Goal: Use online tool/utility: Utilize a website feature to perform a specific function

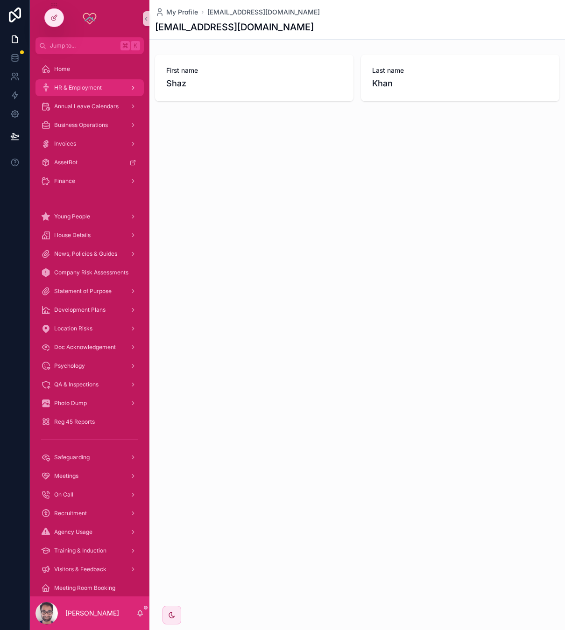
click at [76, 94] on div "HR & Employment" at bounding box center [89, 87] width 97 height 15
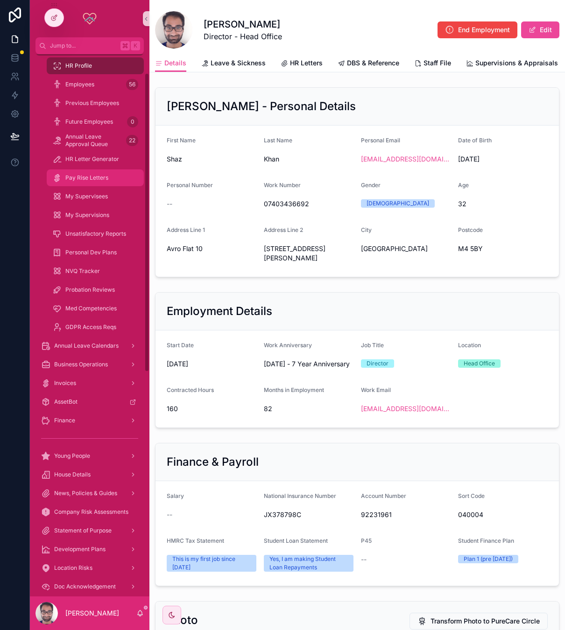
scroll to position [35, 0]
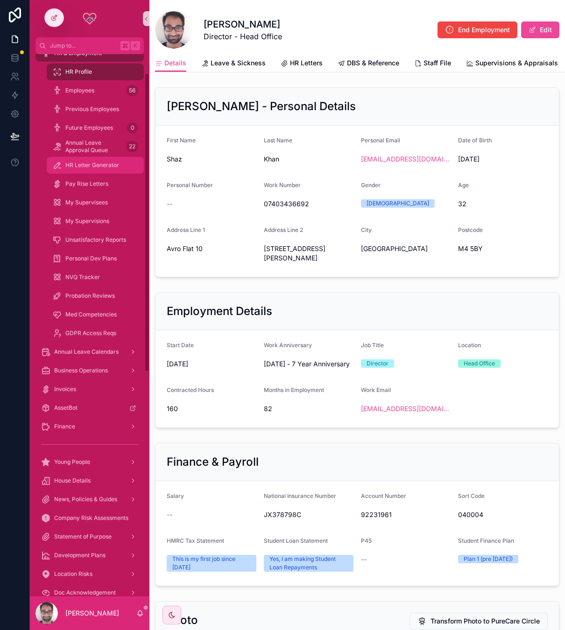
click at [105, 162] on span "HR Letter Generator" at bounding box center [92, 165] width 54 height 7
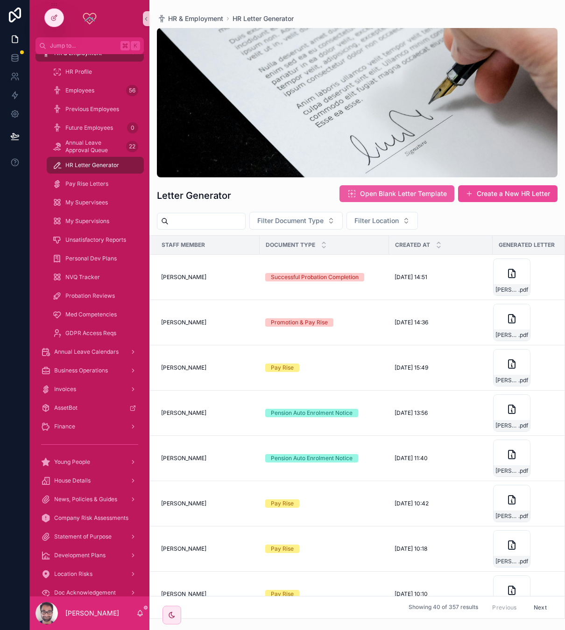
click at [387, 188] on button "Open Blank Letter Template" at bounding box center [397, 193] width 115 height 17
